Goal: Navigation & Orientation: Find specific page/section

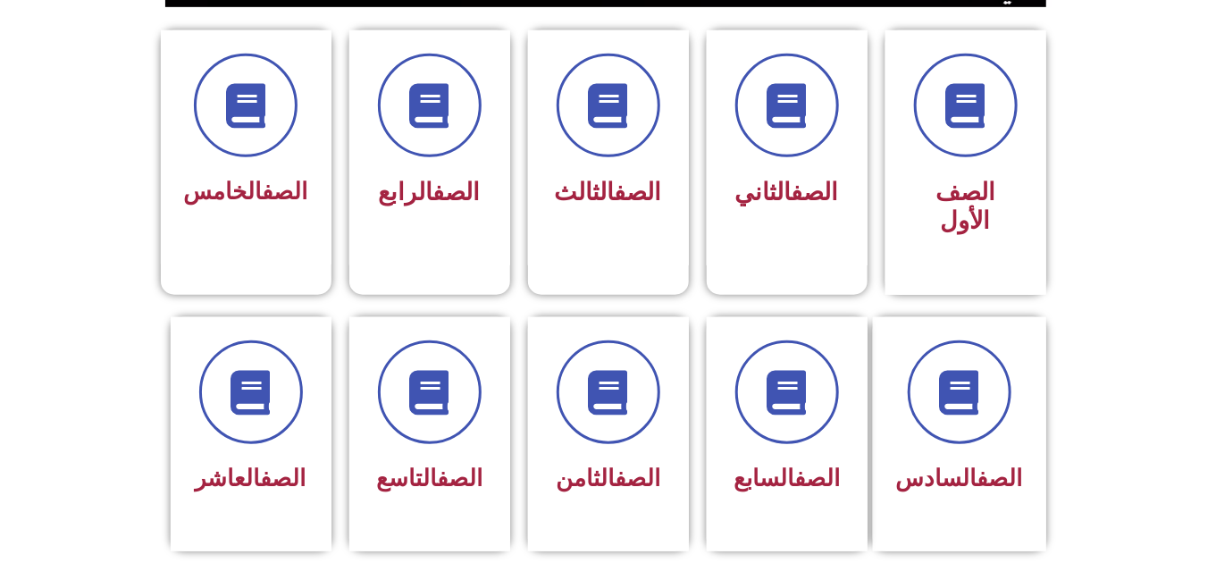
scroll to position [433, 0]
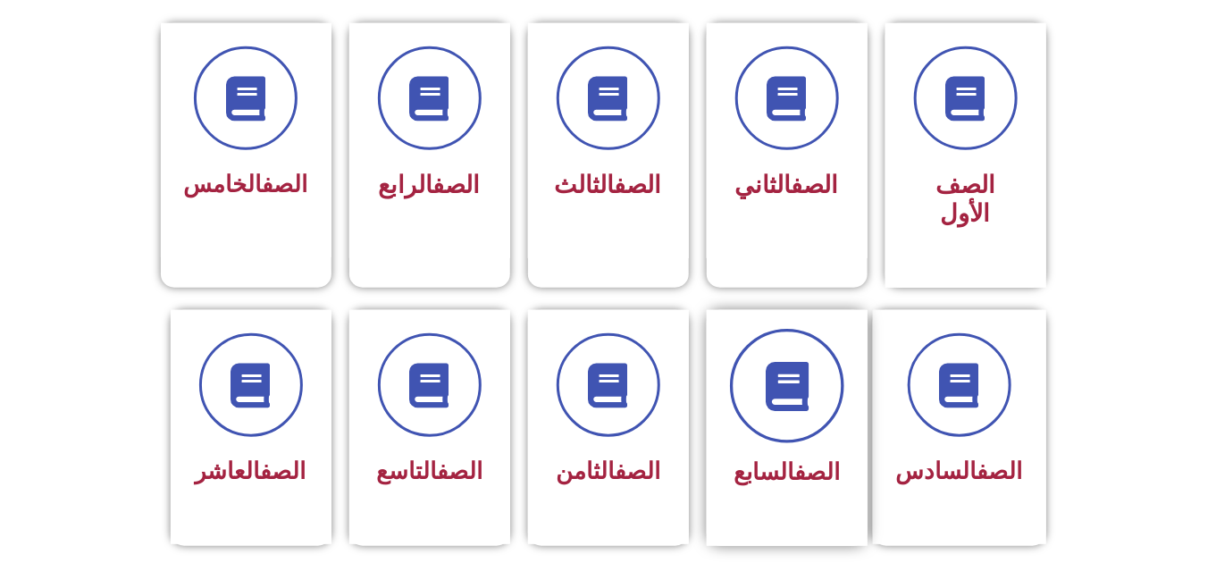
click at [771, 369] on icon at bounding box center [786, 385] width 49 height 49
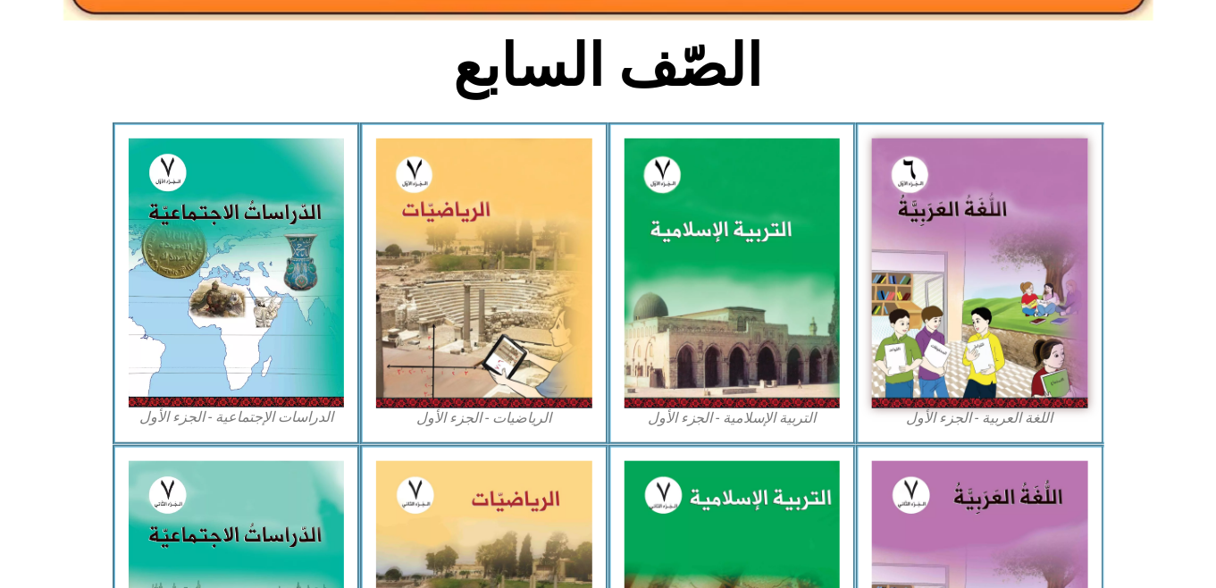
scroll to position [434, 0]
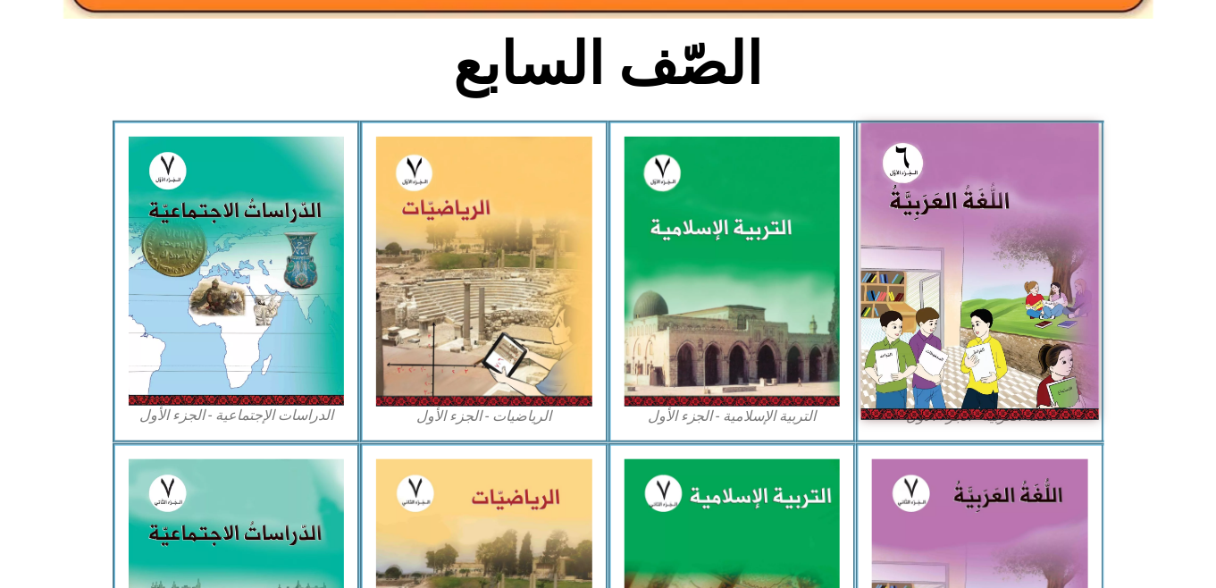
click at [980, 233] on img at bounding box center [980, 271] width 238 height 297
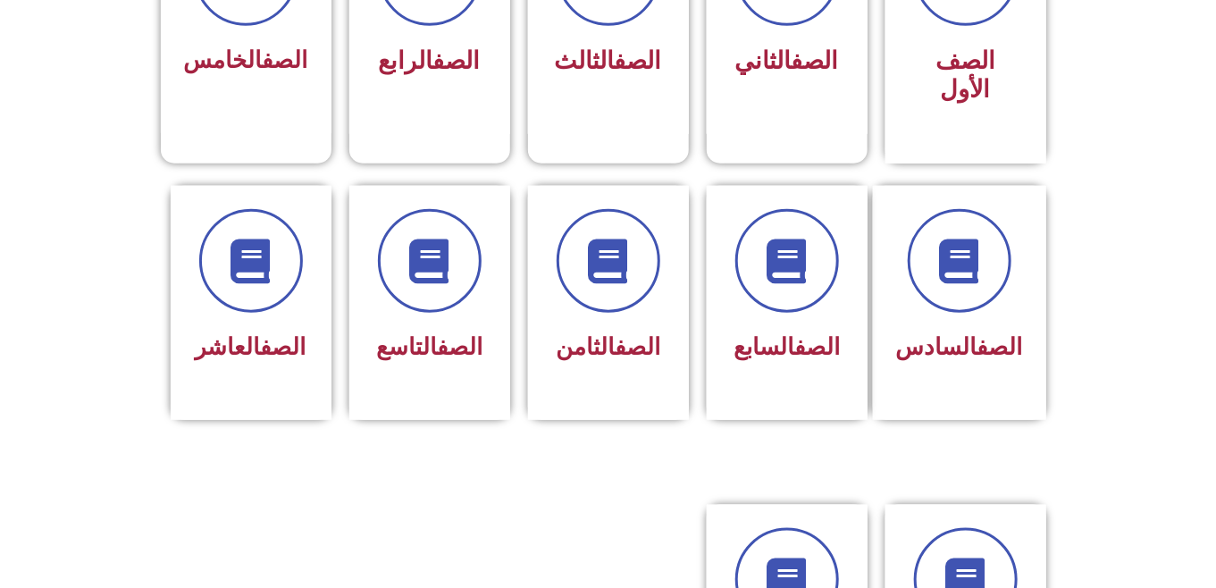
scroll to position [560, 0]
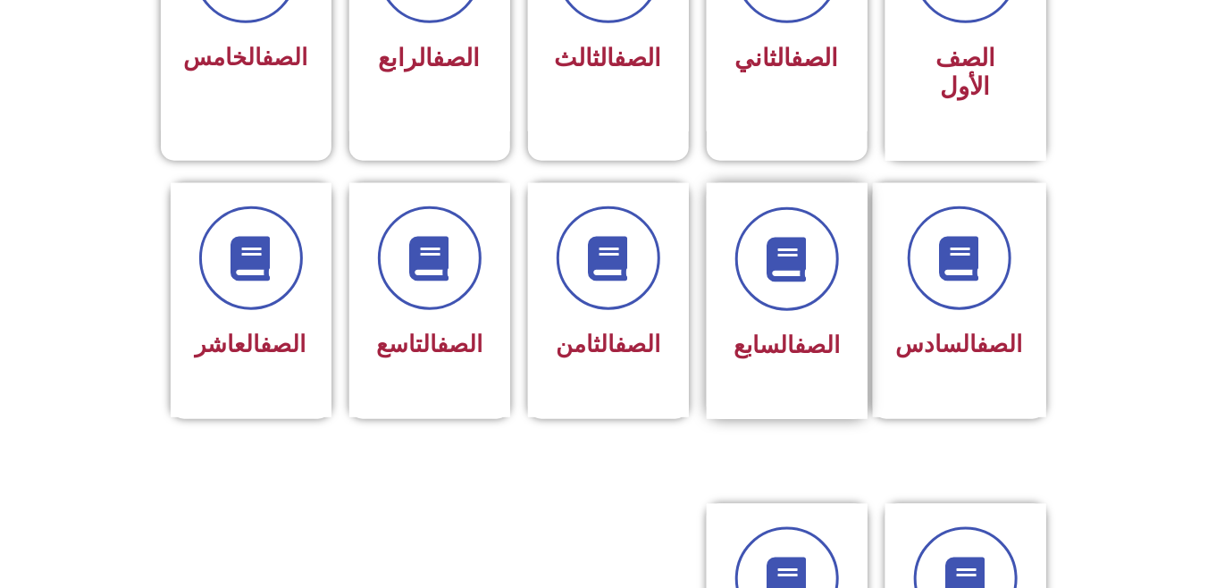
click at [729, 298] on div "الصف السابع" at bounding box center [787, 301] width 161 height 236
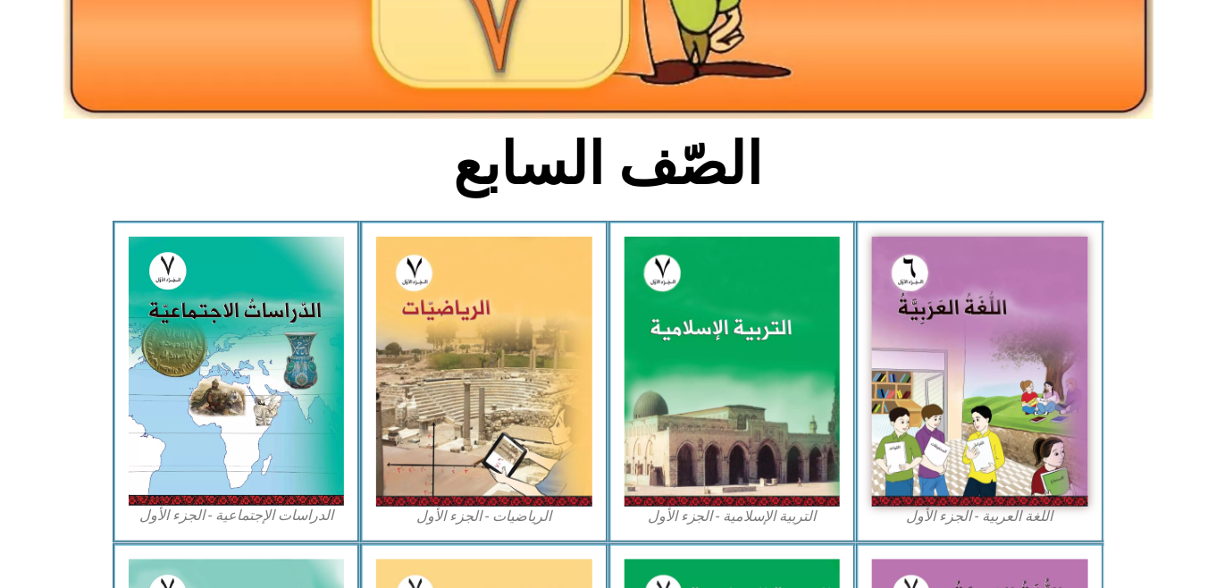
scroll to position [341, 0]
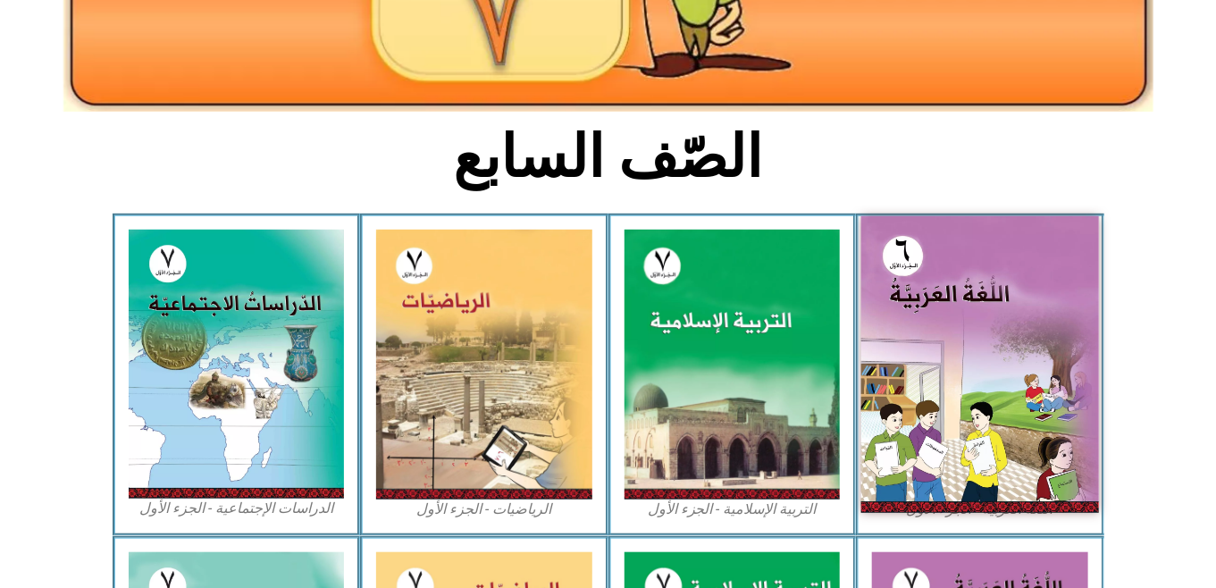
click at [1020, 325] on img at bounding box center [980, 364] width 238 height 297
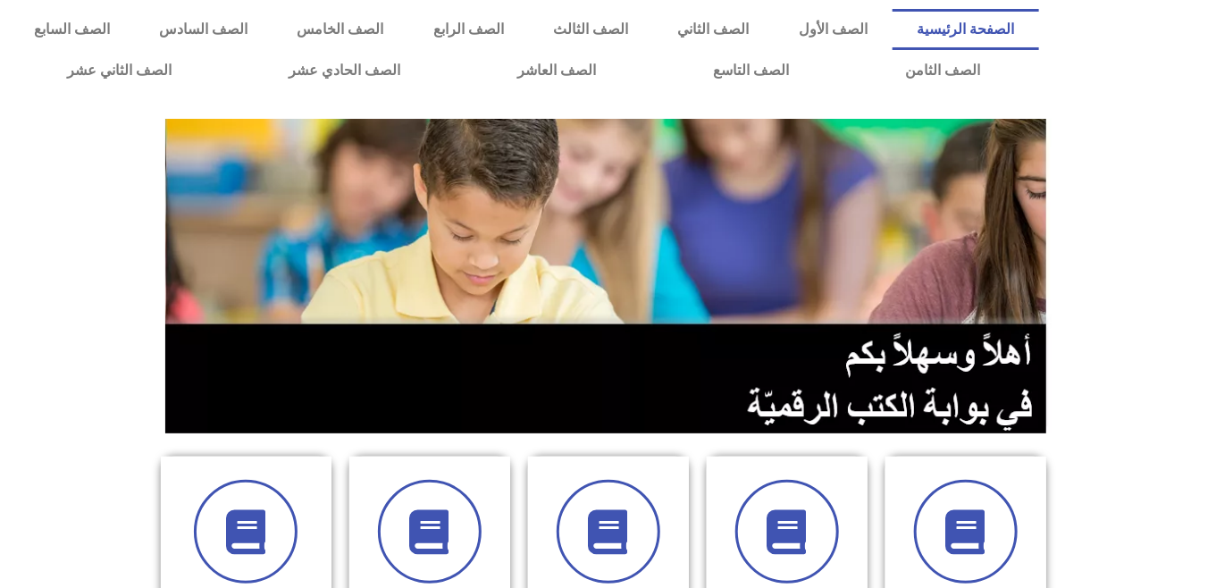
click at [522, 213] on img at bounding box center [608, 276] width 886 height 315
drag, startPoint x: 522, startPoint y: 213, endPoint x: 524, endPoint y: -66, distance: 278.8
click at [134, 19] on link "الصف السابع" at bounding box center [71, 29] width 125 height 41
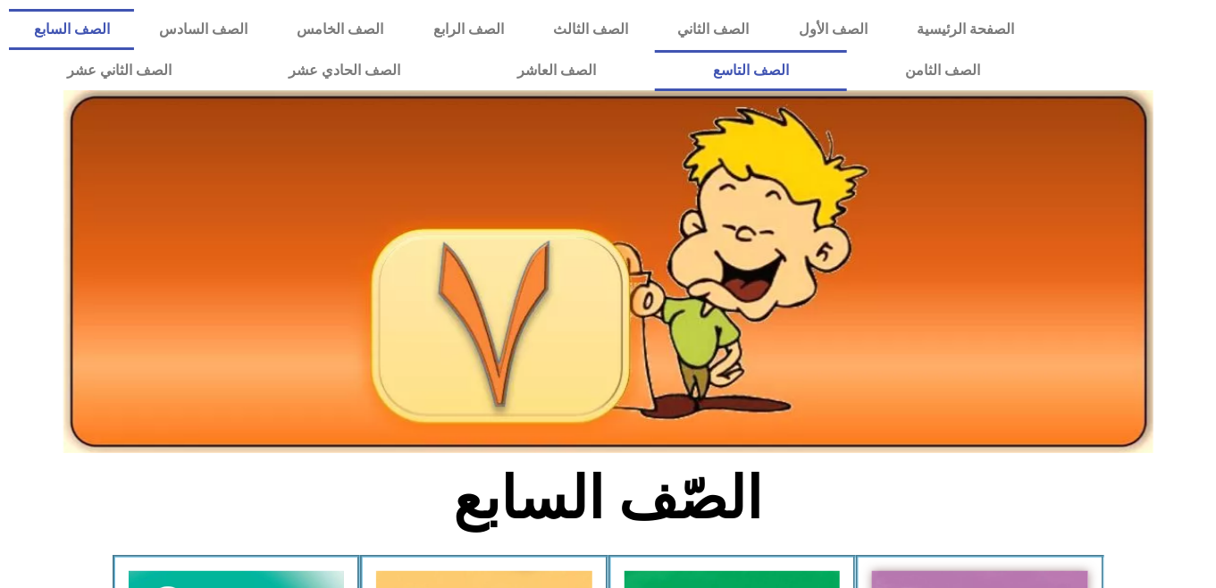
click at [655, 50] on link "الصف التاسع" at bounding box center [751, 70] width 193 height 41
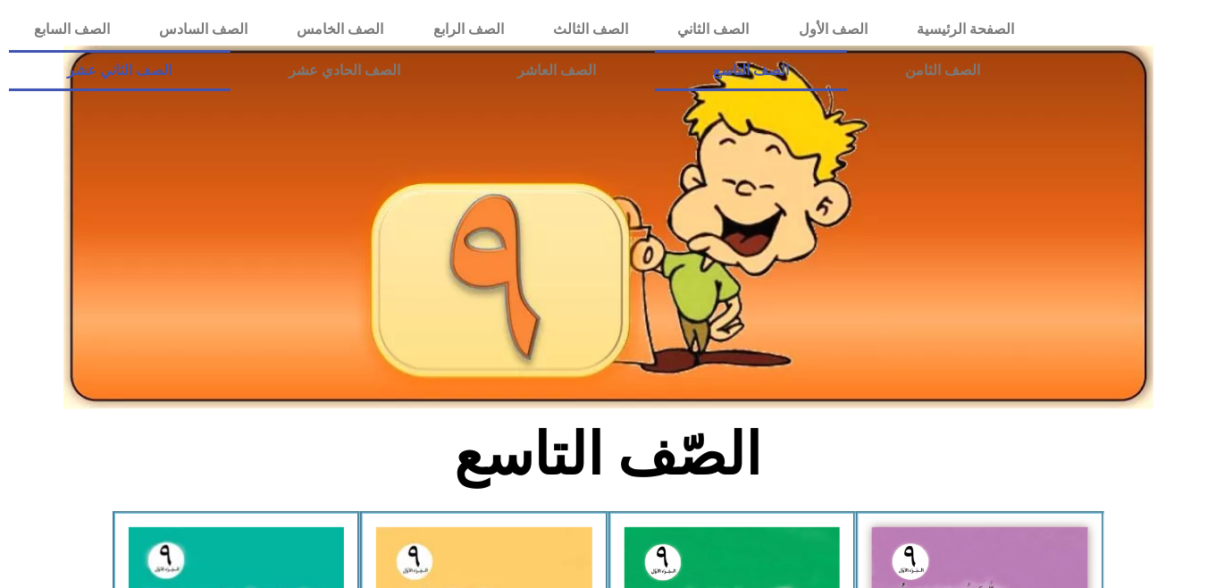
click at [200, 63] on link "الصف الثاني عشر" at bounding box center [120, 70] width 222 height 41
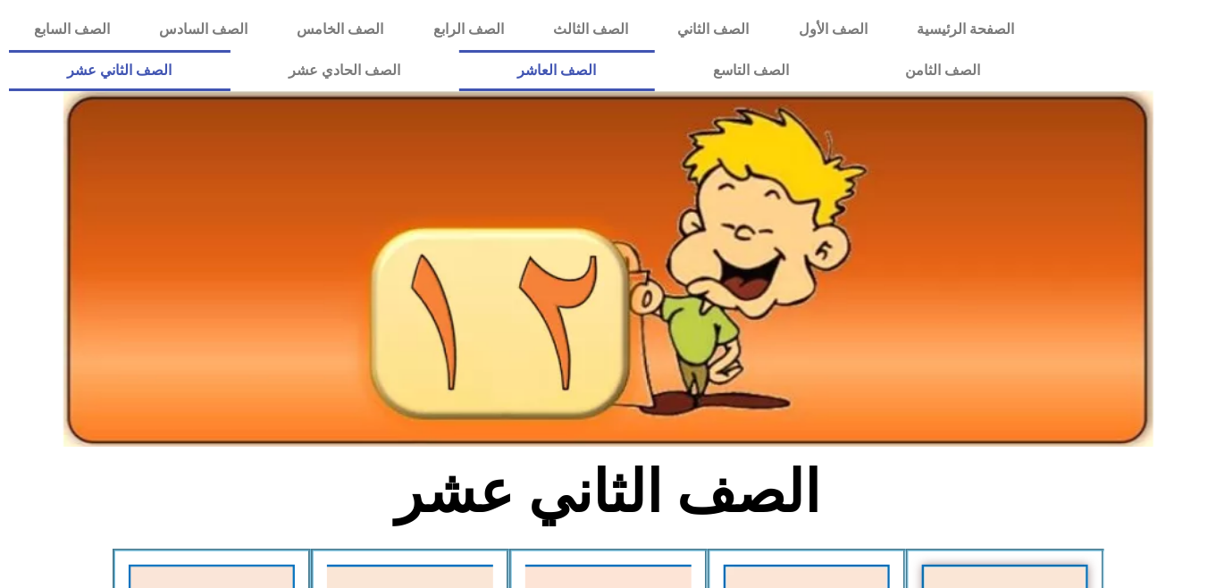
click at [655, 79] on link "الصف العاشر" at bounding box center [557, 70] width 196 height 41
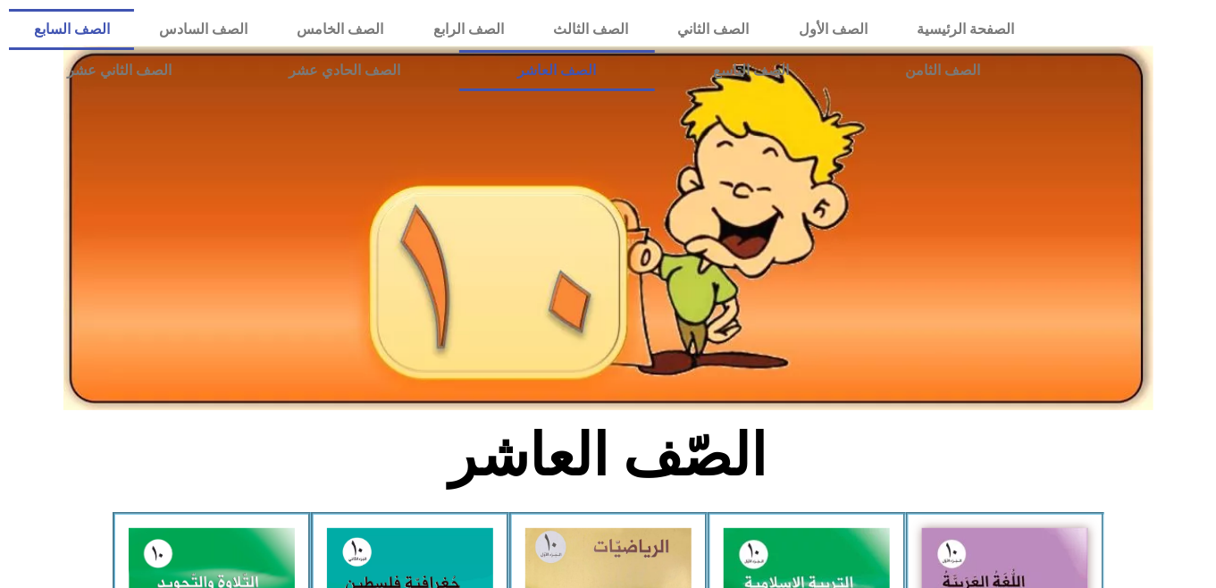
click at [134, 21] on link "الصف السابع" at bounding box center [71, 29] width 125 height 41
